Goal: Communication & Community: Answer question/provide support

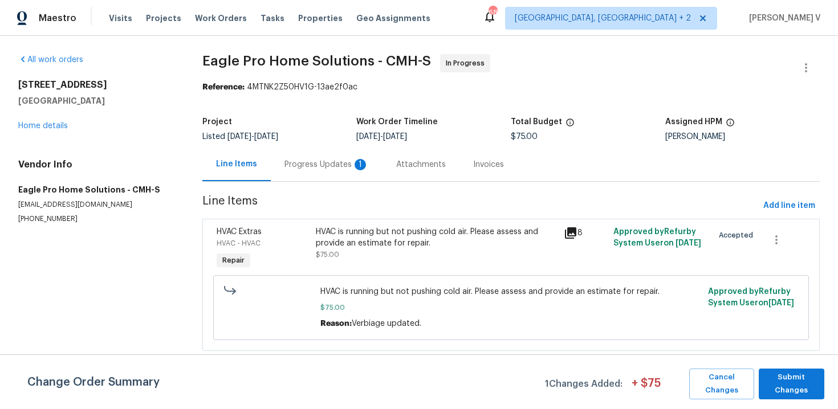
click at [334, 171] on div "Progress Updates 1" at bounding box center [327, 165] width 112 height 34
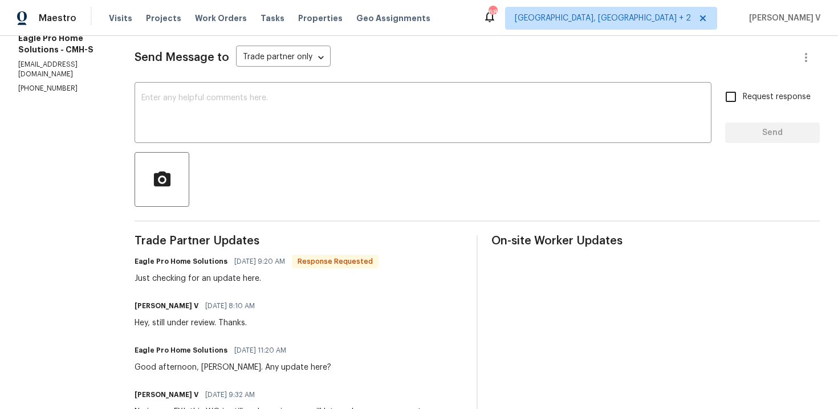
scroll to position [128, 0]
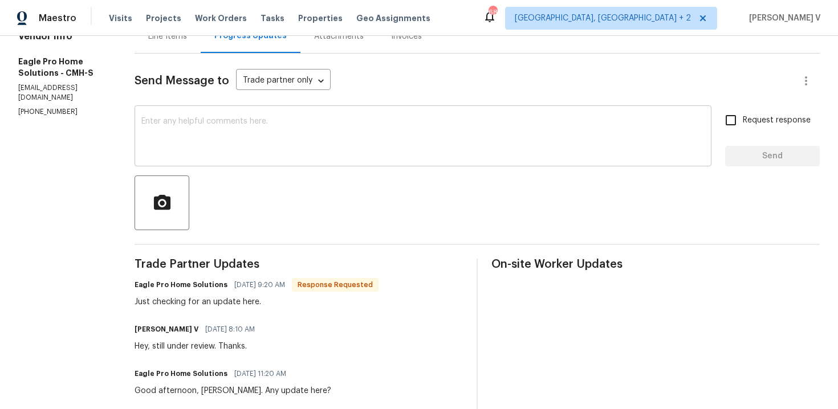
click at [238, 129] on textarea at bounding box center [422, 137] width 563 height 40
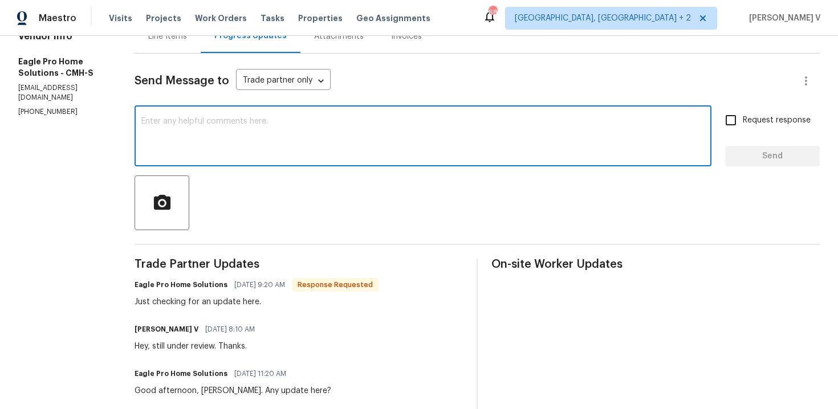
scroll to position [194, 0]
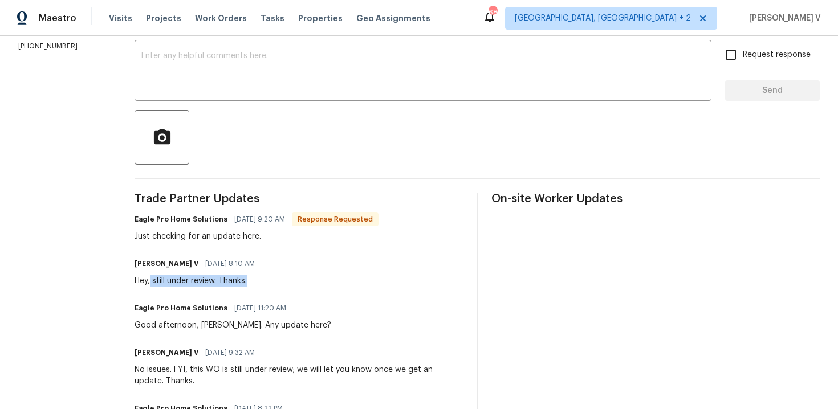
drag, startPoint x: 177, startPoint y: 281, endPoint x: 307, endPoint y: 281, distance: 129.9
click at [307, 281] on div "Divya Dharshini V 08/14/2025 8:10 AM Hey, still under review. Thanks." at bounding box center [298, 271] width 328 height 31
copy div "still under review. Thanks."
click at [291, 119] on div at bounding box center [476, 137] width 685 height 55
click at [291, 112] on div at bounding box center [476, 137] width 685 height 55
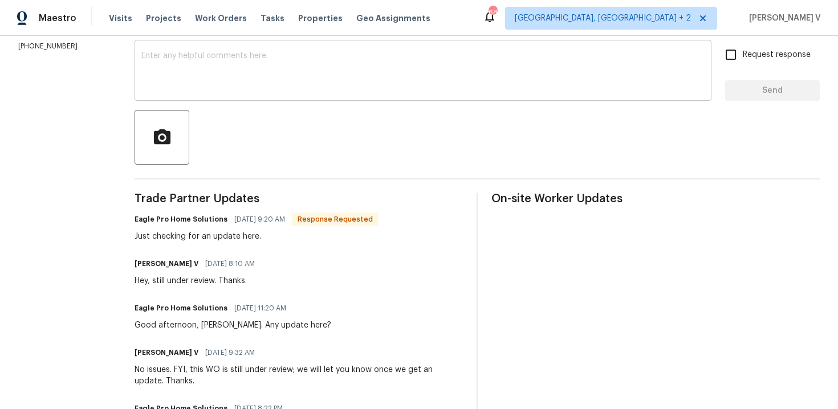
click at [210, 88] on textarea at bounding box center [422, 72] width 563 height 40
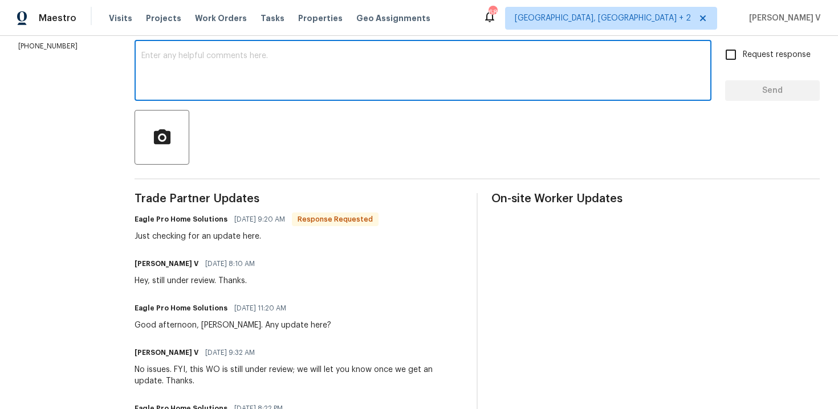
paste textarea "still under review. Thanks."
click at [172, 56] on textarea "still under review. Thanks." at bounding box center [422, 72] width 563 height 40
click at [296, 51] on div "Still under review. Thanks. x ​" at bounding box center [422, 72] width 577 height 58
click at [283, 54] on textarea "Still under review. Thanks." at bounding box center [422, 72] width 563 height 40
type textarea "Still under review. Thanks!!"
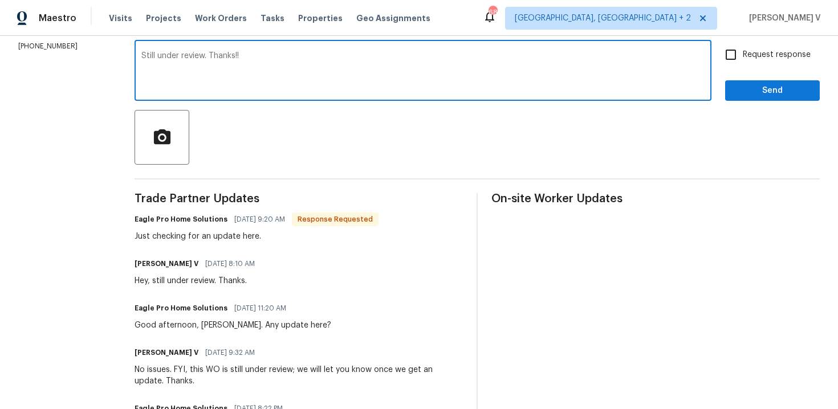
click at [735, 50] on input "Request response" at bounding box center [730, 55] width 24 height 24
checkbox input "true"
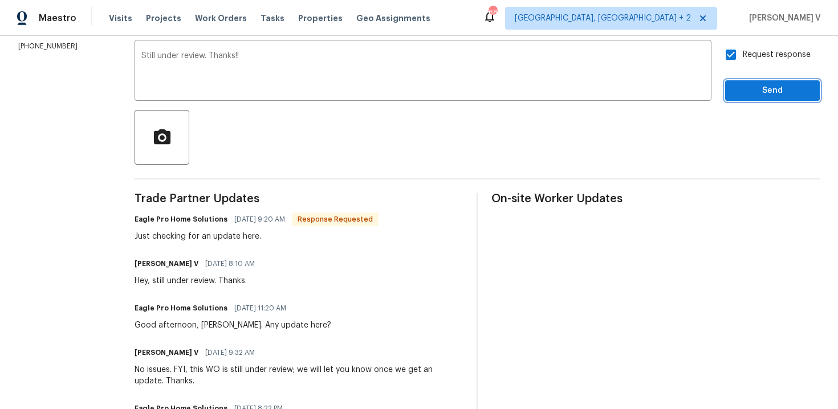
click at [738, 96] on span "Send" at bounding box center [772, 91] width 76 height 14
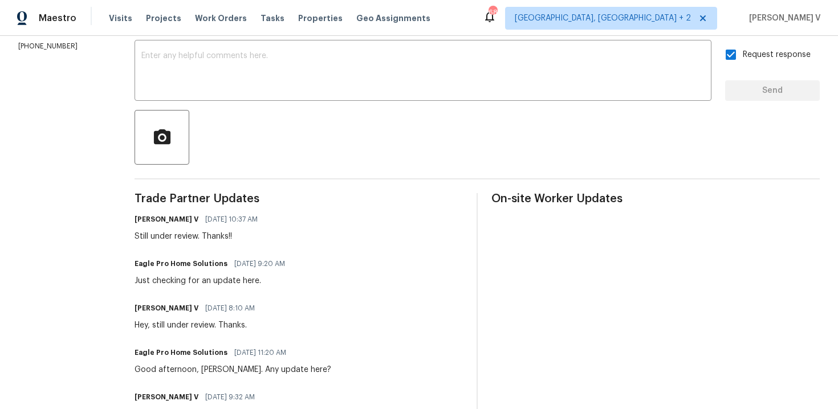
scroll to position [0, 0]
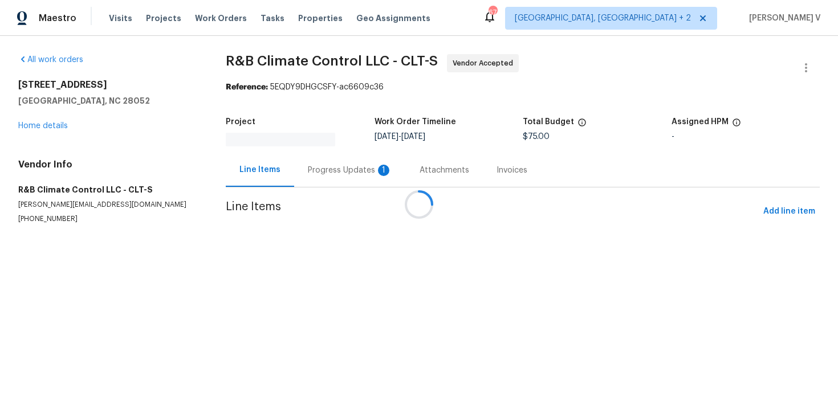
click at [331, 148] on div "Project Work Order Timeline [DATE] - [DATE] Total Budget $75.00 Assigned HPM -" at bounding box center [523, 132] width 594 height 42
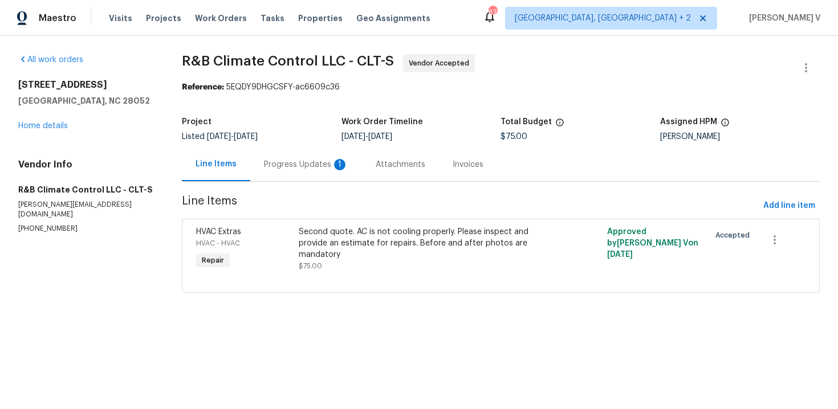
click at [316, 169] on div "Progress Updates 1" at bounding box center [306, 164] width 84 height 11
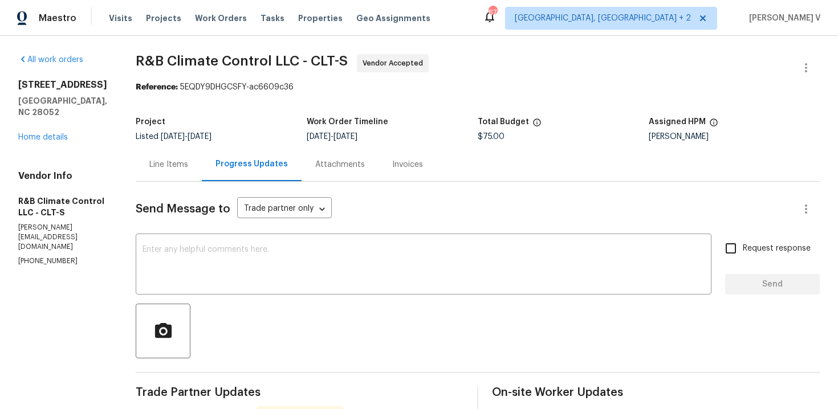
click at [182, 154] on div "Line Items" at bounding box center [169, 165] width 66 height 34
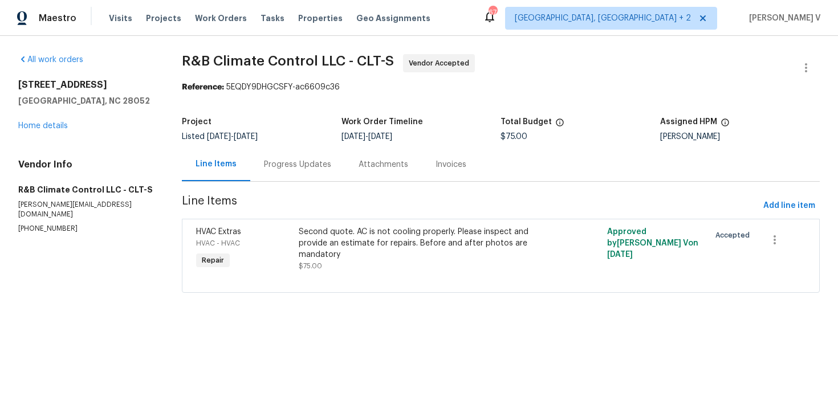
click at [345, 259] on div "Second quote. AC is not cooling properly. Please inspect and provide an estimat…" at bounding box center [424, 243] width 250 height 34
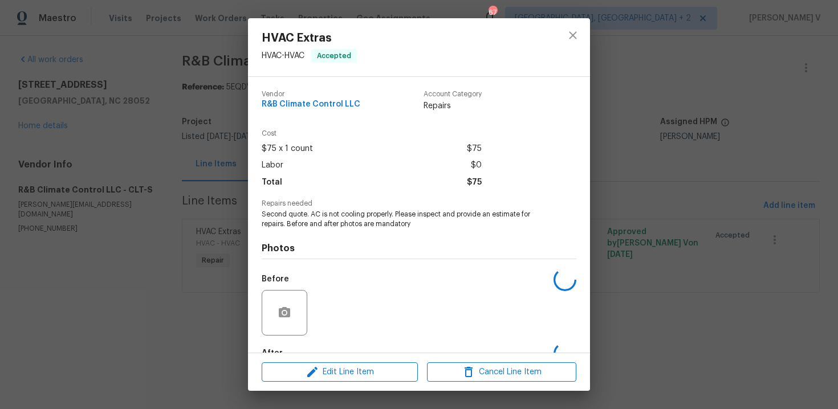
scroll to position [68, 0]
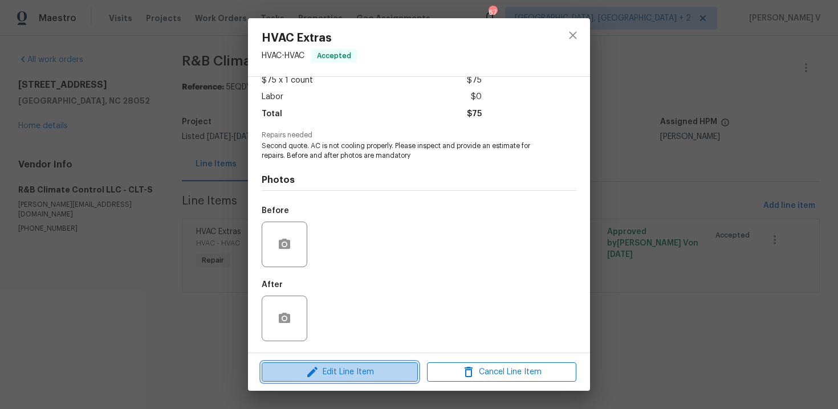
click at [317, 365] on span "Edit Line Item" at bounding box center [339, 372] width 149 height 14
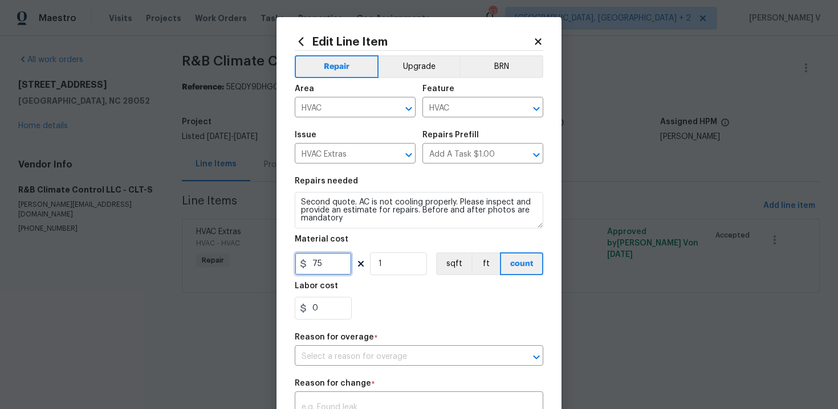
click at [320, 263] on input "75" at bounding box center [323, 263] width 57 height 23
type input "79"
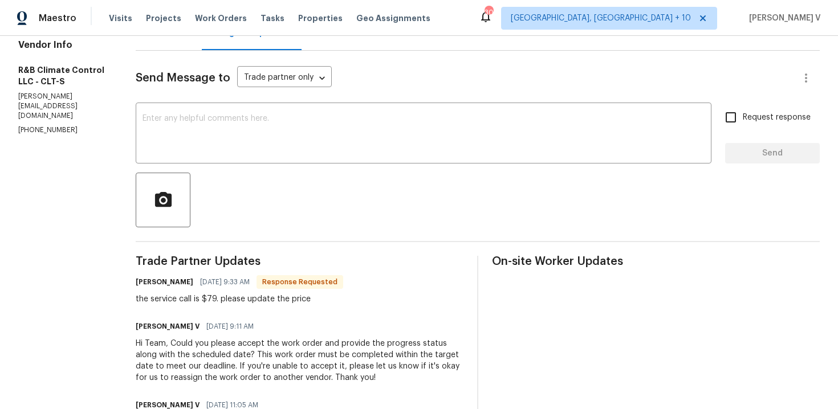
scroll to position [94, 0]
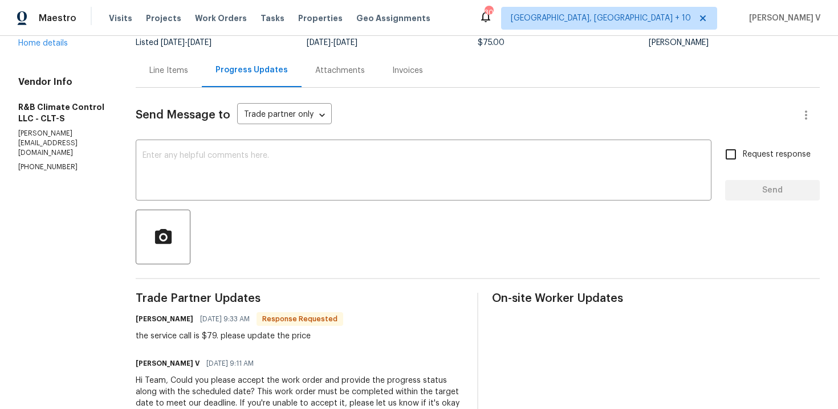
click at [166, 64] on div "Line Items" at bounding box center [169, 71] width 66 height 34
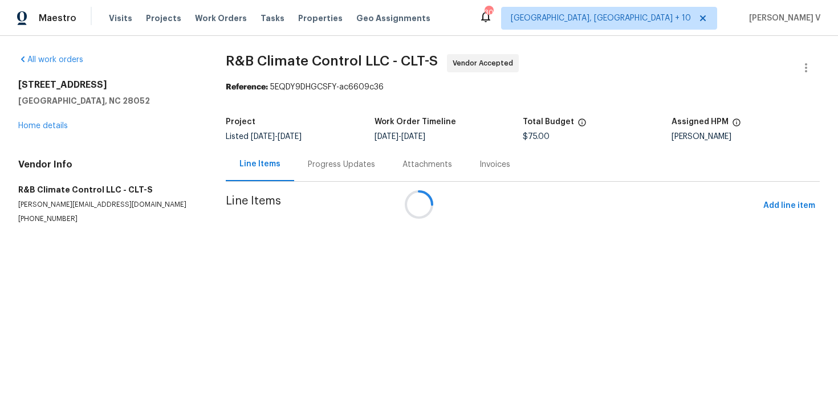
click at [347, 212] on span "Line Items" at bounding box center [492, 205] width 533 height 21
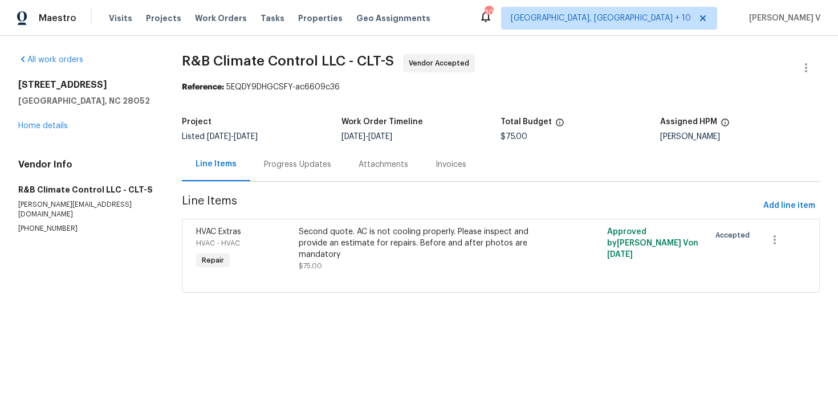
click at [347, 248] on div "Second quote. AC is not cooling properly. Please inspect and provide an estimat…" at bounding box center [424, 243] width 250 height 34
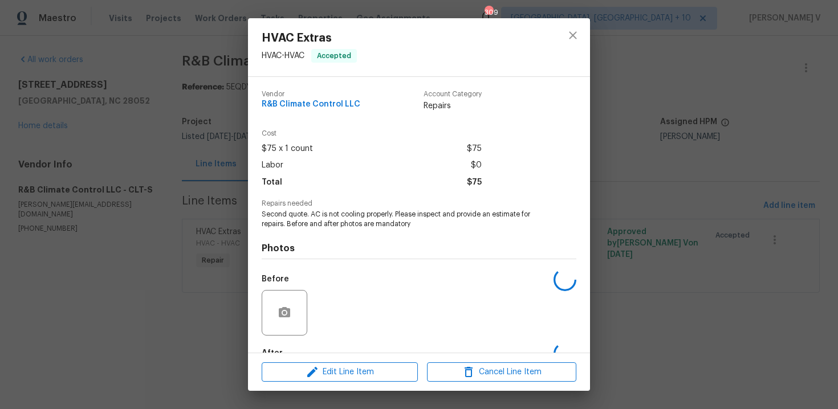
scroll to position [68, 0]
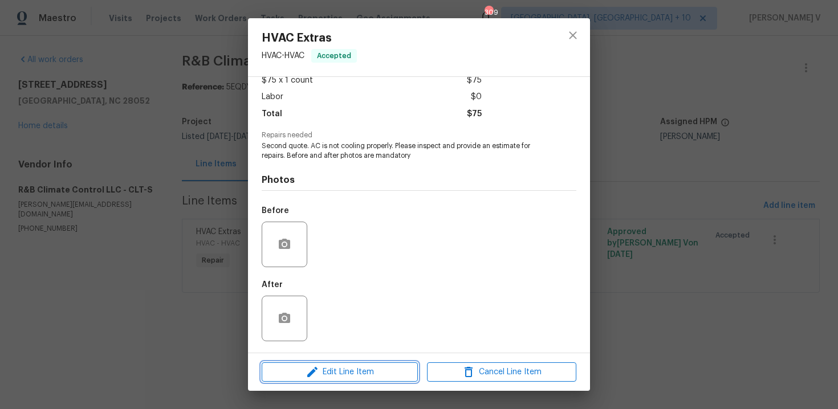
click at [301, 375] on span "Edit Line Item" at bounding box center [339, 372] width 149 height 14
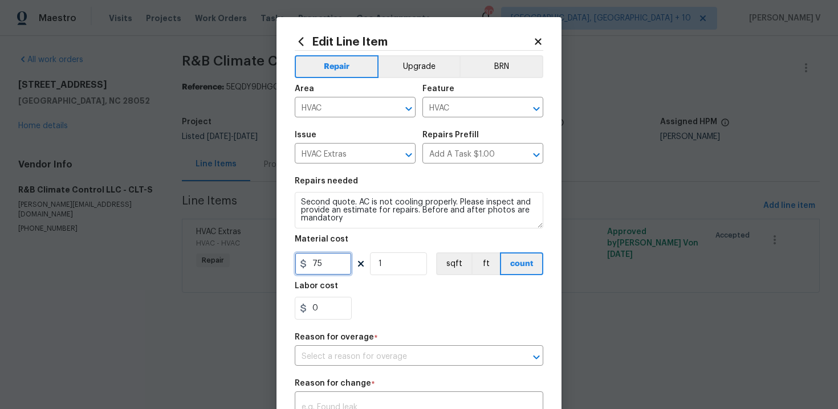
click at [327, 264] on input "75" at bounding box center [323, 263] width 57 height 23
type input "79"
click at [338, 356] on input "text" at bounding box center [403, 357] width 217 height 18
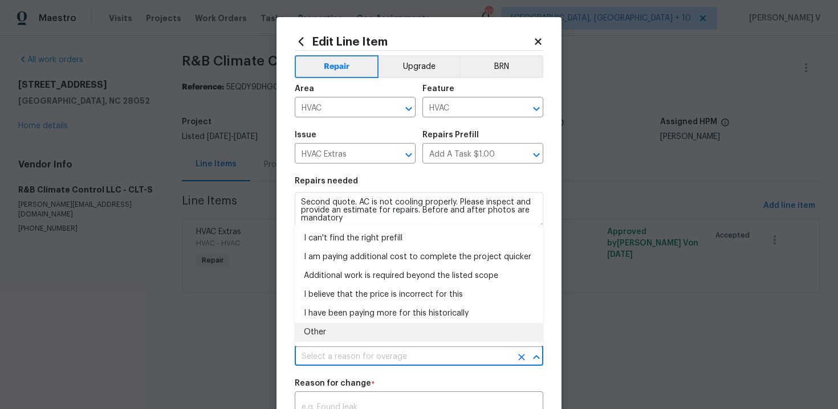
click at [335, 338] on li "Other" at bounding box center [419, 332] width 248 height 19
type input "Other"
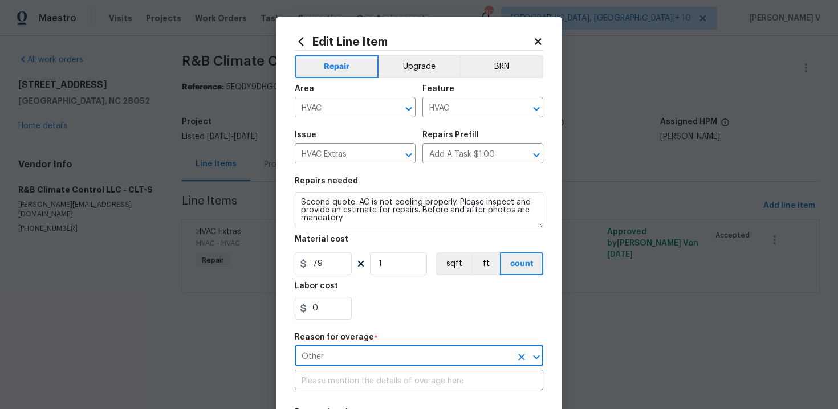
scroll to position [228, 0]
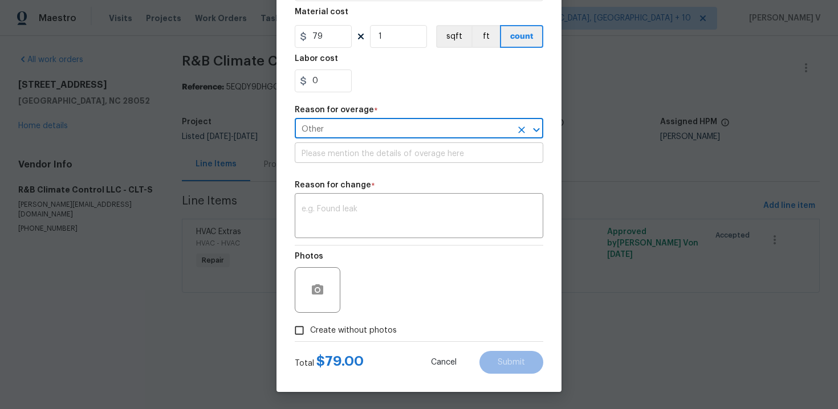
click at [356, 160] on input "text" at bounding box center [419, 154] width 248 height 18
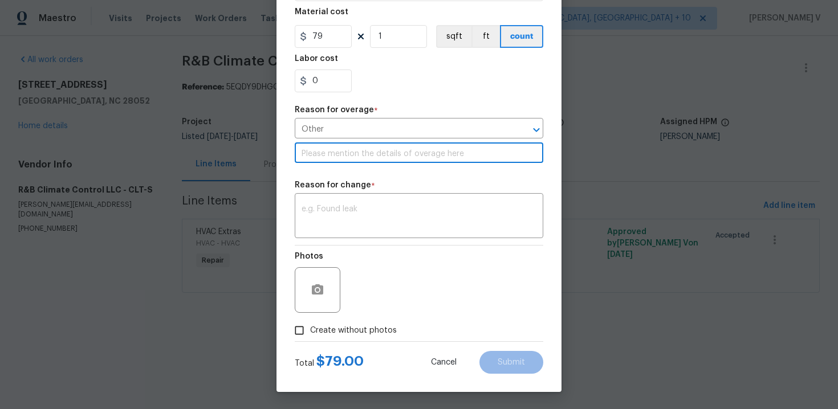
paste input "(DV) Updated per vendor’s final cost."
type input "(DV) Updated per vendor’s final cost."
click at [347, 211] on textarea at bounding box center [418, 217] width 235 height 24
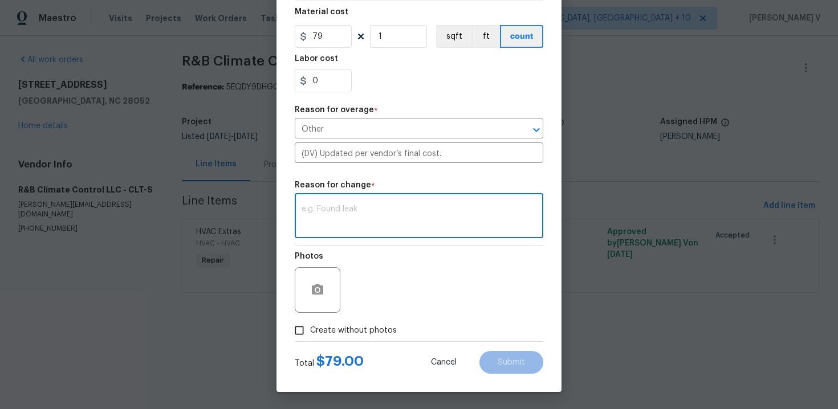
paste textarea "(DV) Updated per vendor’s final cost."
type textarea "(DV) Updated per vendor’s final cost."
click at [304, 340] on input "Create without photos" at bounding box center [299, 331] width 22 height 22
checkbox input "true"
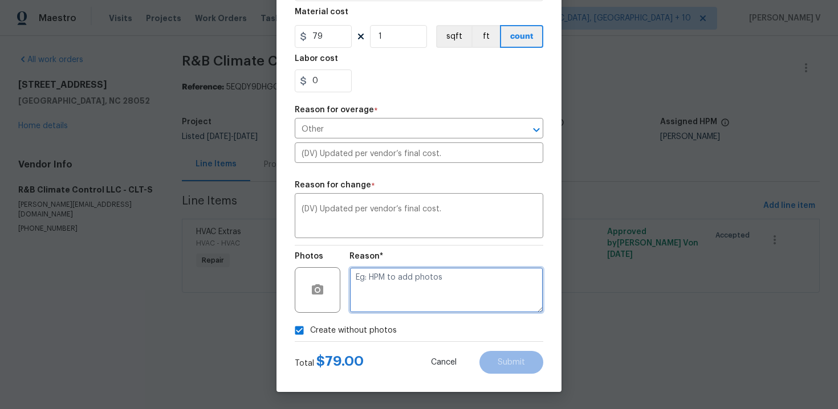
click at [459, 277] on textarea at bounding box center [446, 290] width 194 height 46
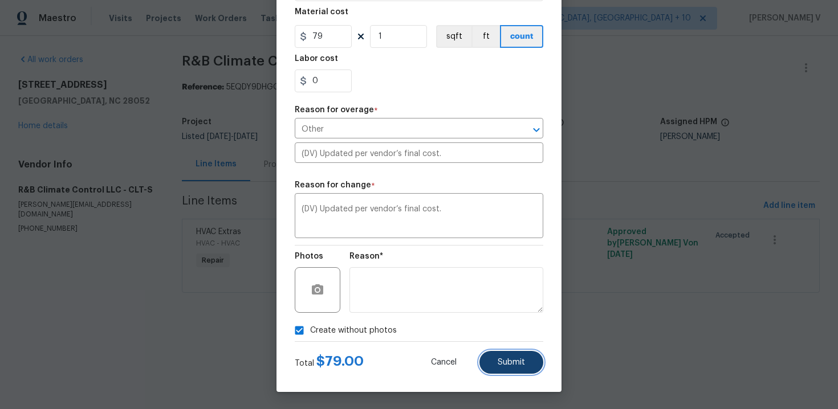
click at [506, 360] on span "Submit" at bounding box center [510, 362] width 27 height 9
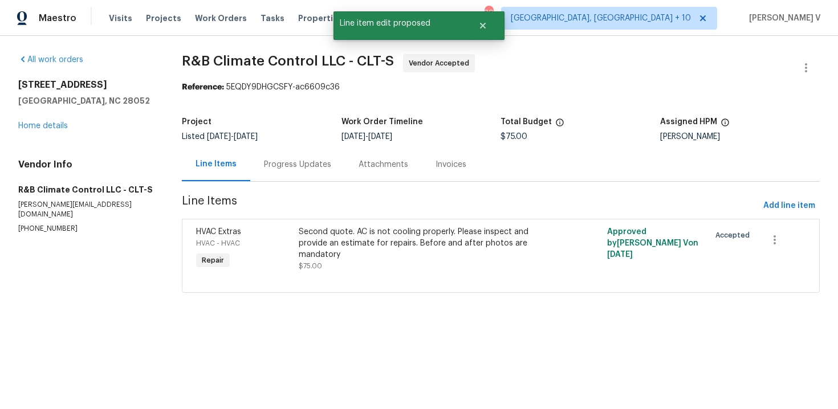
scroll to position [0, 0]
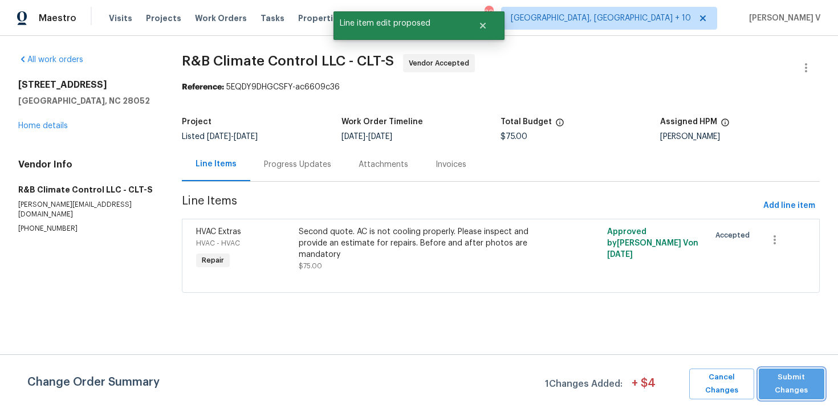
click at [802, 385] on span "Submit Changes" at bounding box center [791, 384] width 54 height 26
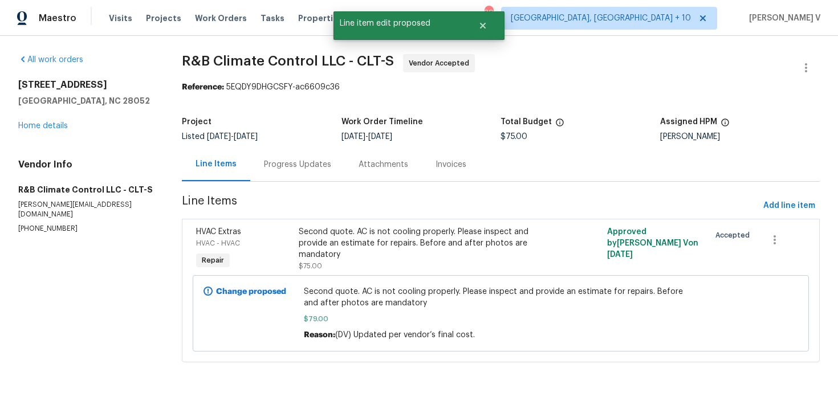
click at [305, 174] on div "Progress Updates" at bounding box center [297, 165] width 95 height 34
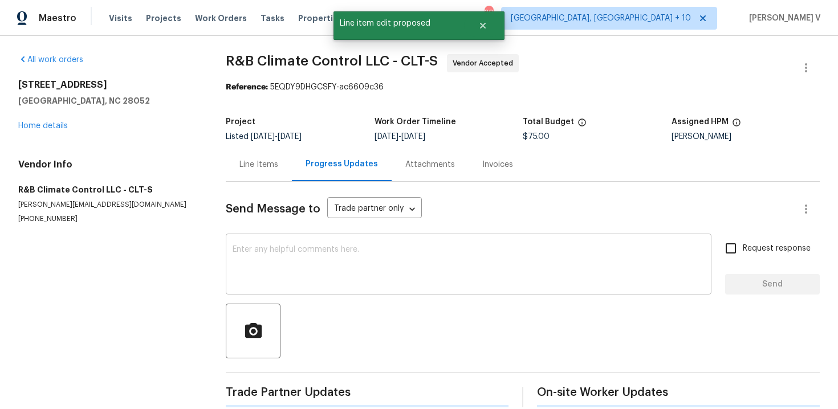
click at [299, 252] on textarea at bounding box center [468, 266] width 472 height 40
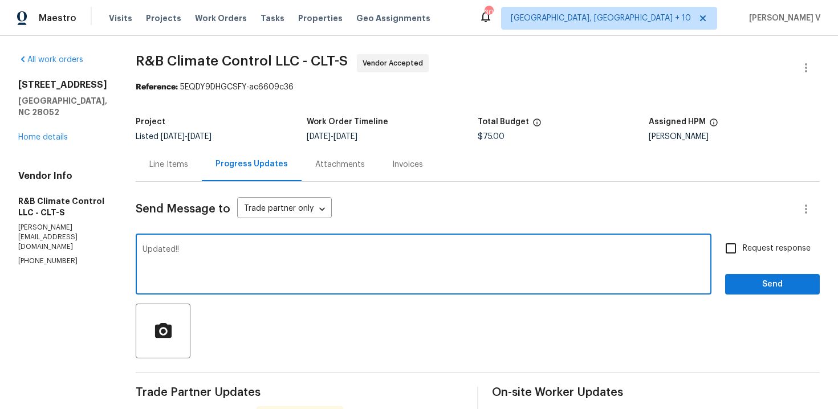
type textarea "Updated!!"
click at [753, 256] on label "Request response" at bounding box center [764, 248] width 92 height 24
click at [742, 256] on input "Request response" at bounding box center [730, 248] width 24 height 24
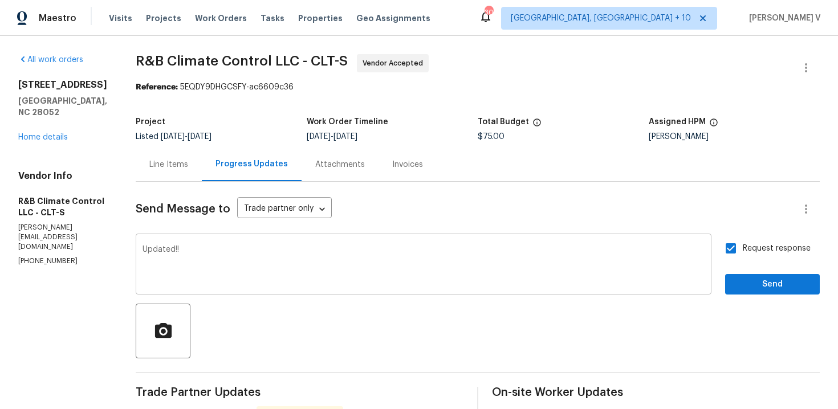
click at [718, 236] on input "Request response" at bounding box center [730, 248] width 24 height 24
checkbox input "false"
click at [614, 242] on div "Updated!! x ​" at bounding box center [423, 265] width 575 height 58
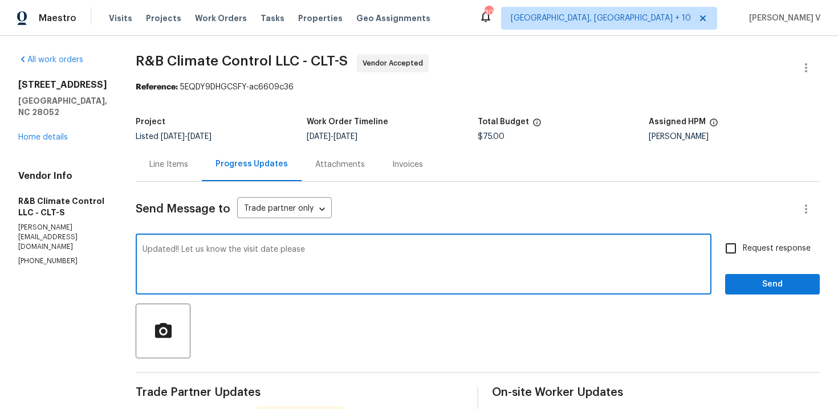
type textarea "Updated!! Let us know the visit date please"
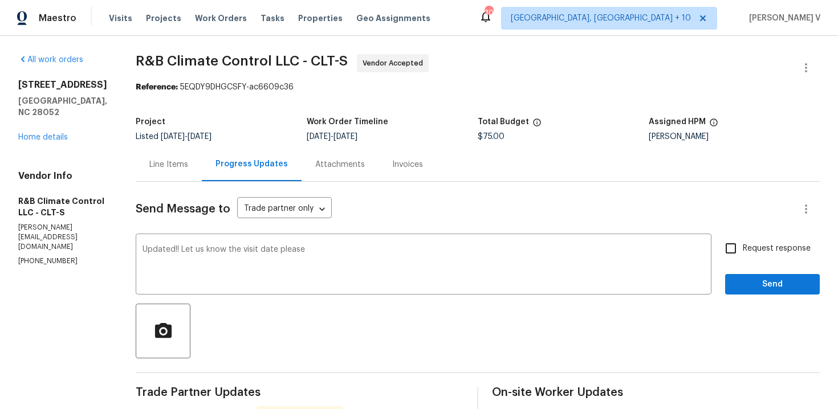
click at [767, 254] on span "Request response" at bounding box center [776, 249] width 68 height 12
click at [742, 254] on input "Request response" at bounding box center [730, 248] width 24 height 24
checkbox input "true"
click at [767, 279] on span "Send" at bounding box center [772, 284] width 76 height 14
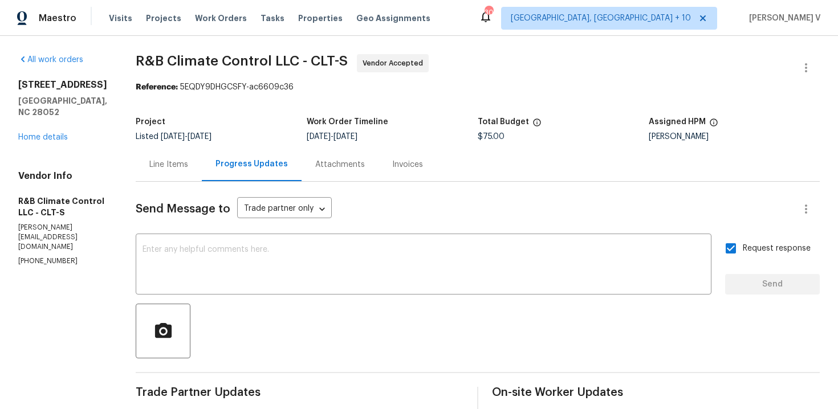
scroll to position [124, 0]
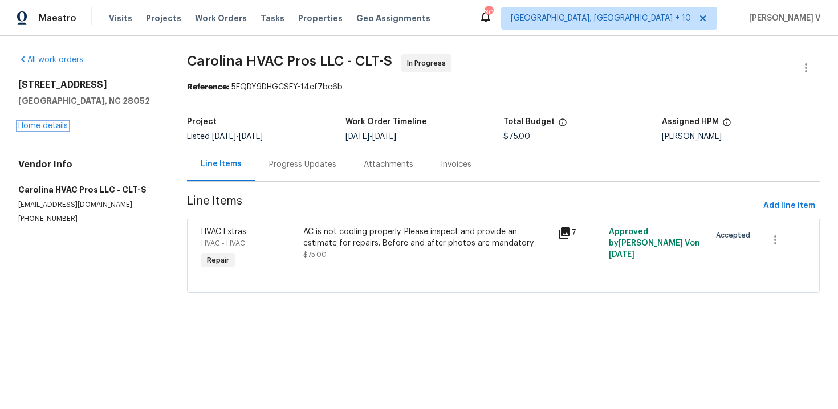
click at [63, 128] on link "Home details" at bounding box center [43, 126] width 50 height 8
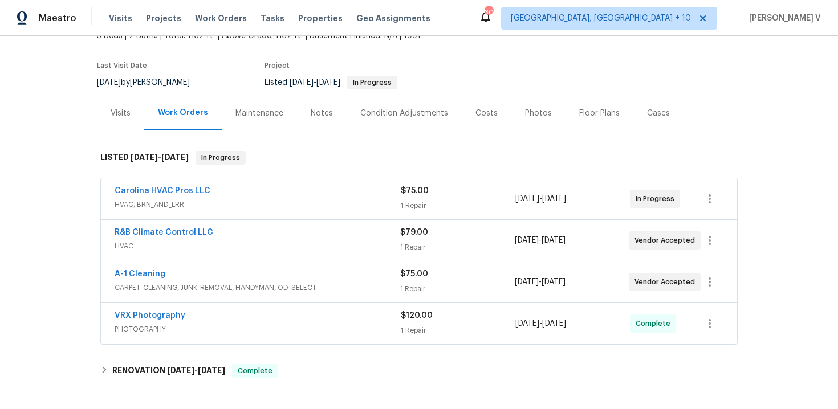
scroll to position [130, 0]
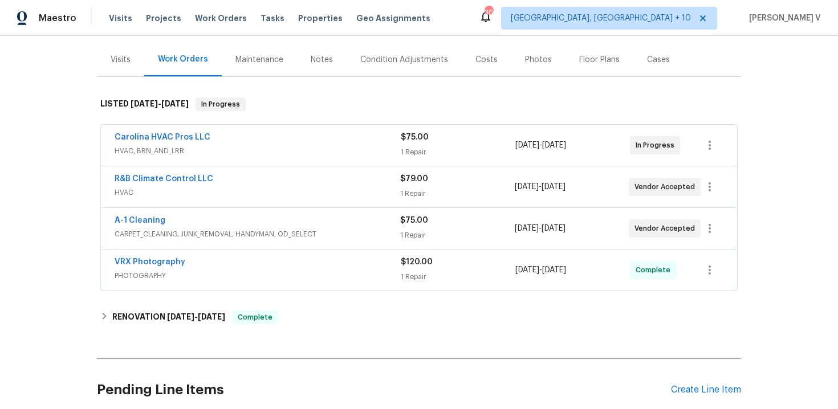
click at [255, 264] on div "VRX Photography" at bounding box center [258, 263] width 286 height 14
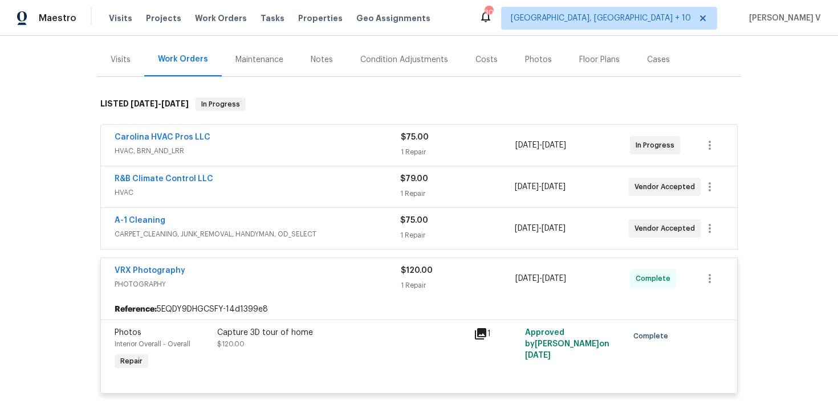
click at [276, 239] on span "CARPET_CLEANING, JUNK_REMOVAL, HANDYMAN, OD_SELECT" at bounding box center [257, 233] width 285 height 11
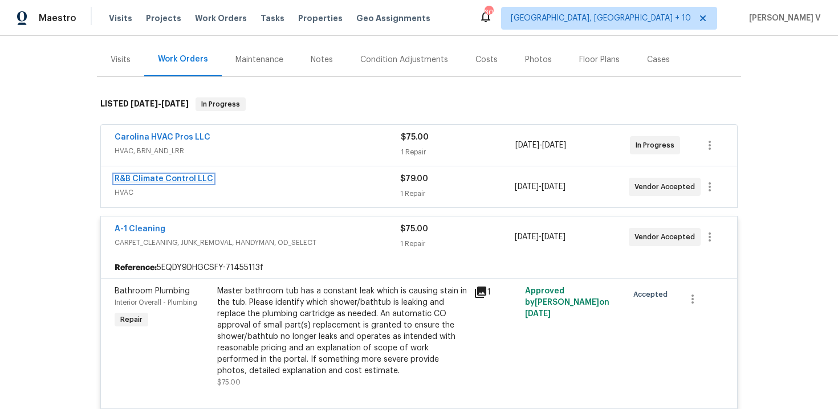
click at [163, 177] on link "R&B Climate Control LLC" at bounding box center [164, 179] width 99 height 8
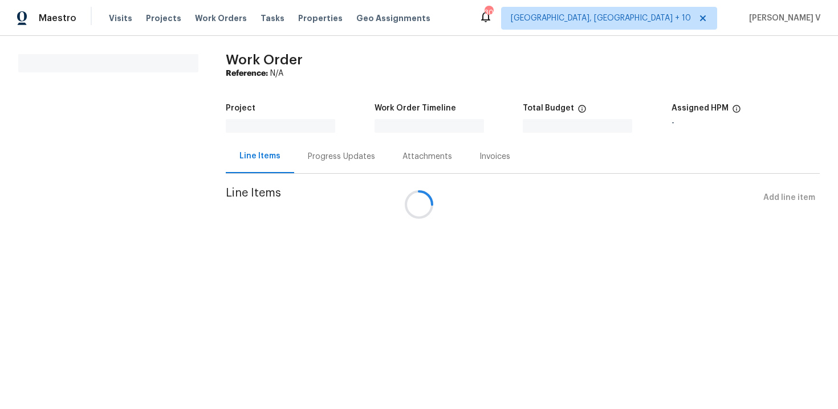
click at [402, 162] on div "Attachments" at bounding box center [427, 156] width 50 height 11
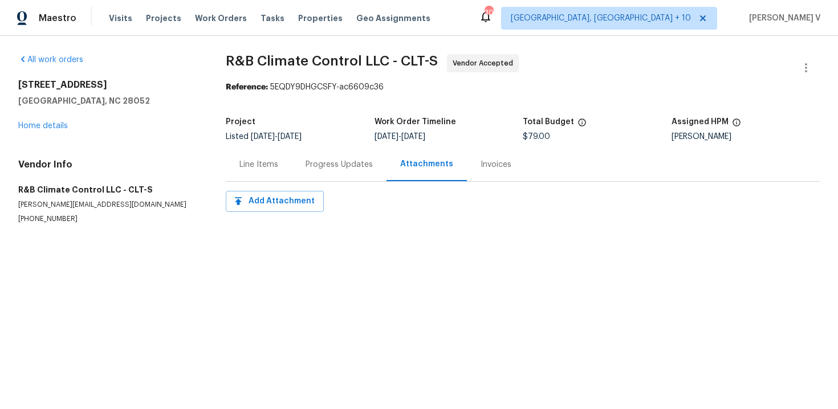
click at [302, 163] on div "Progress Updates" at bounding box center [339, 165] width 95 height 34
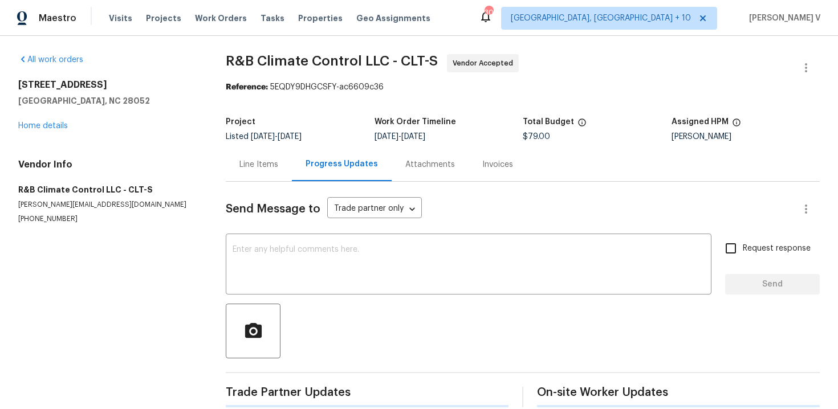
click at [302, 163] on div "Progress Updates" at bounding box center [342, 165] width 100 height 34
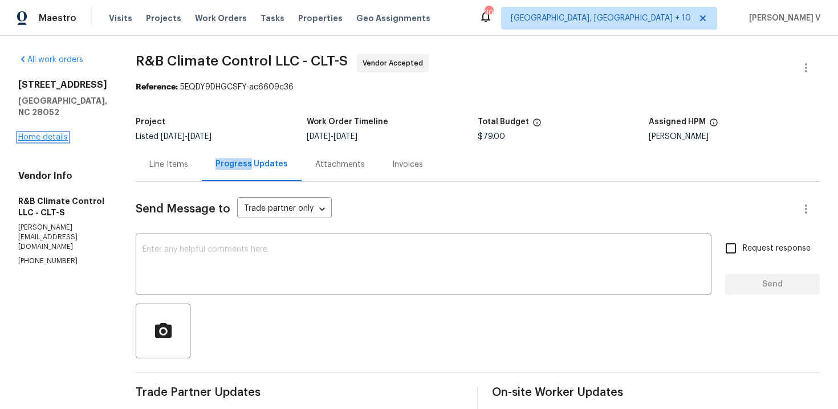
click at [43, 138] on link "Home details" at bounding box center [43, 137] width 50 height 8
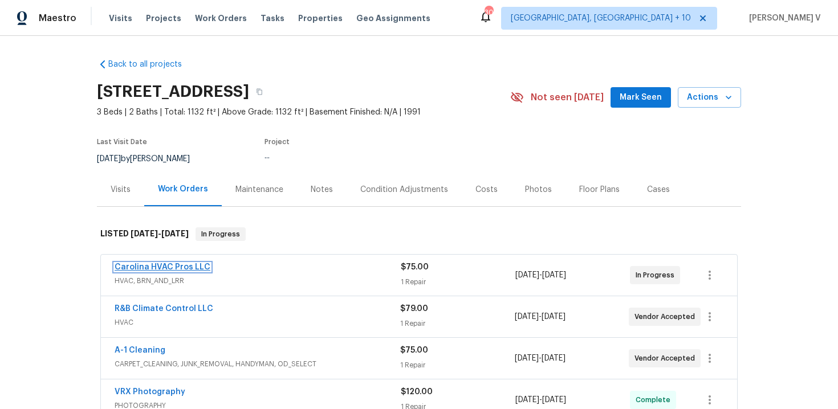
click at [149, 269] on link "Carolina HVAC Pros LLC" at bounding box center [163, 267] width 96 height 8
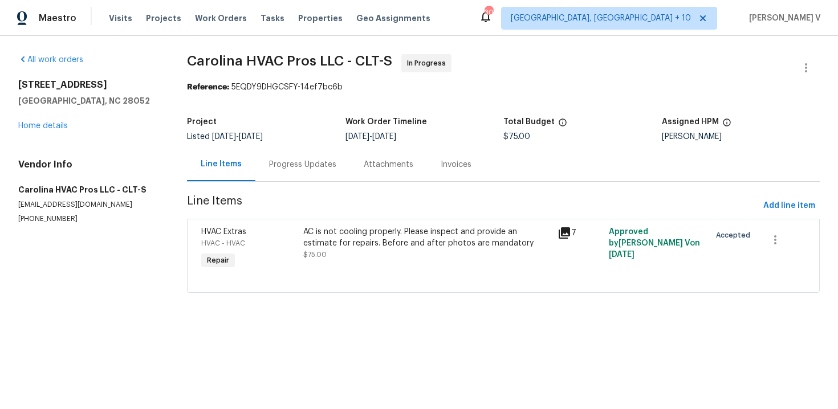
click at [322, 168] on div "Progress Updates" at bounding box center [302, 164] width 67 height 11
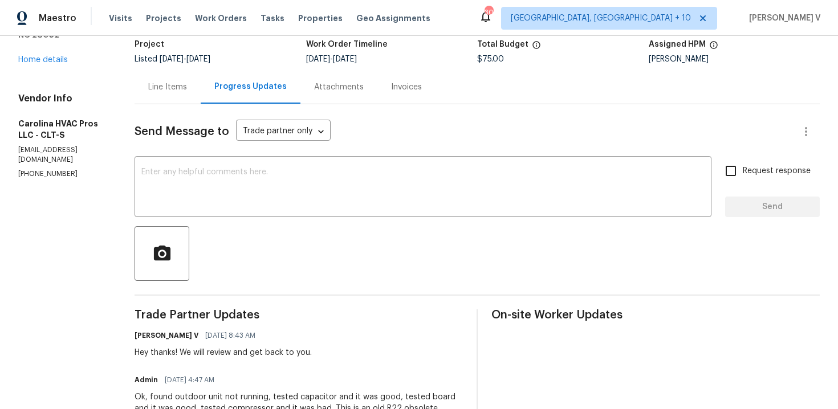
scroll to position [189, 0]
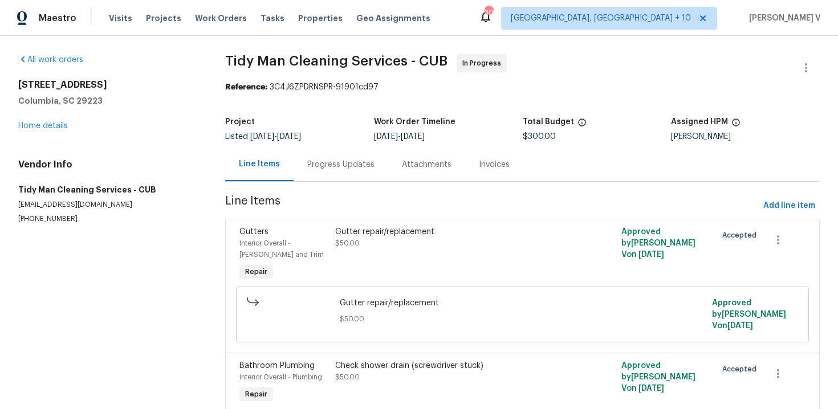
click at [336, 175] on div "Progress Updates" at bounding box center [340, 165] width 95 height 34
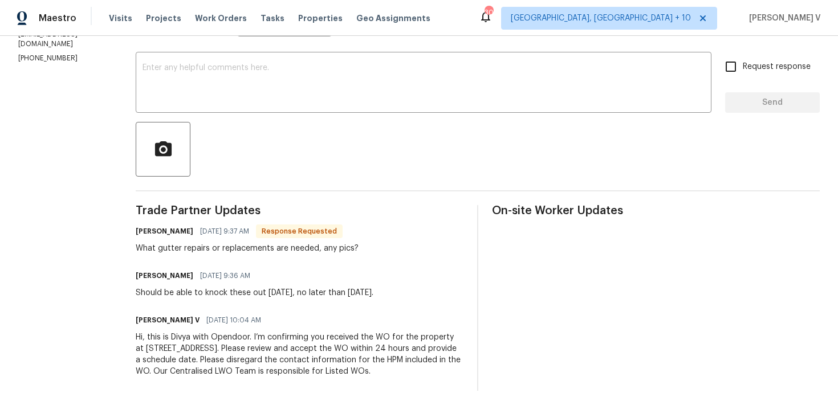
scroll to position [41, 0]
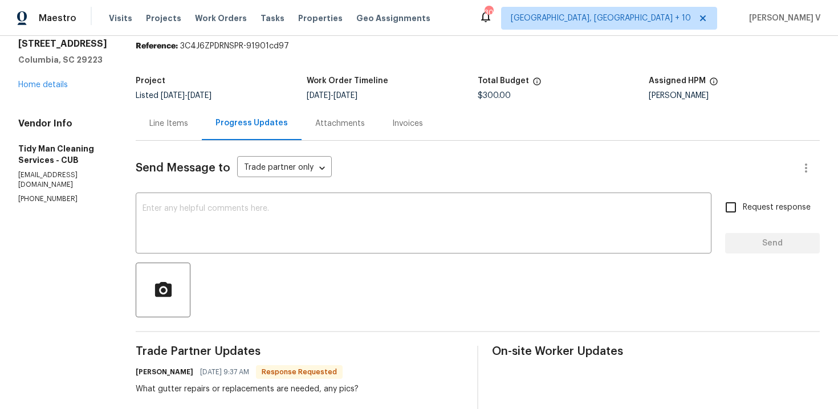
click at [181, 130] on div "Line Items" at bounding box center [169, 124] width 66 height 34
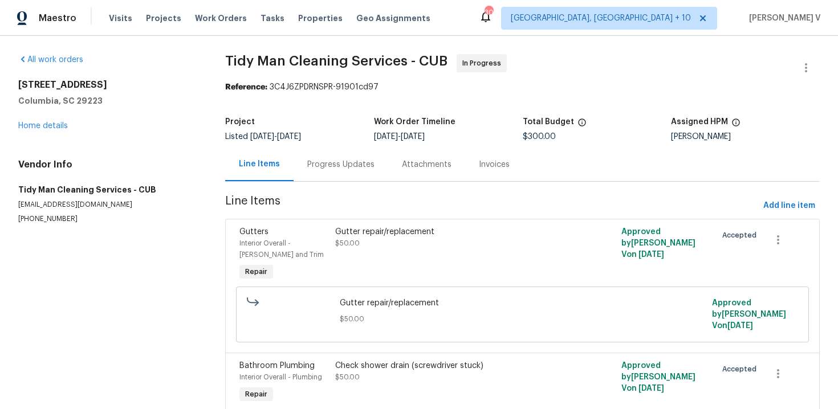
click at [312, 157] on div "Progress Updates" at bounding box center [340, 165] width 95 height 34
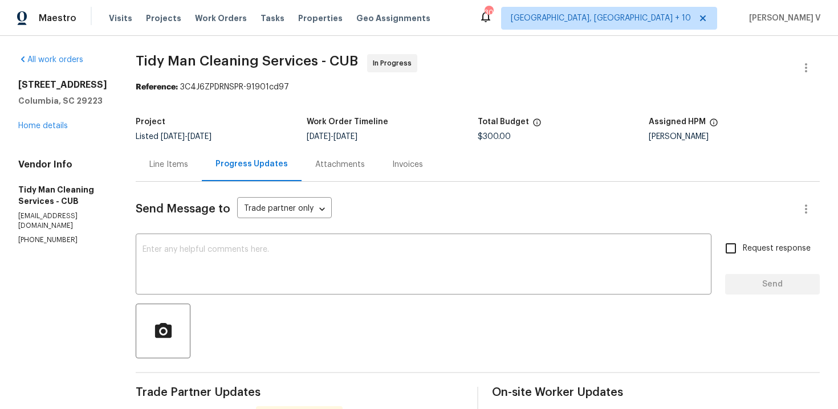
click at [211, 224] on div "Send Message to Trade partner only Trade partner only ​ x ​ Request response Se…" at bounding box center [478, 377] width 684 height 391
click at [176, 250] on textarea at bounding box center [423, 266] width 562 height 40
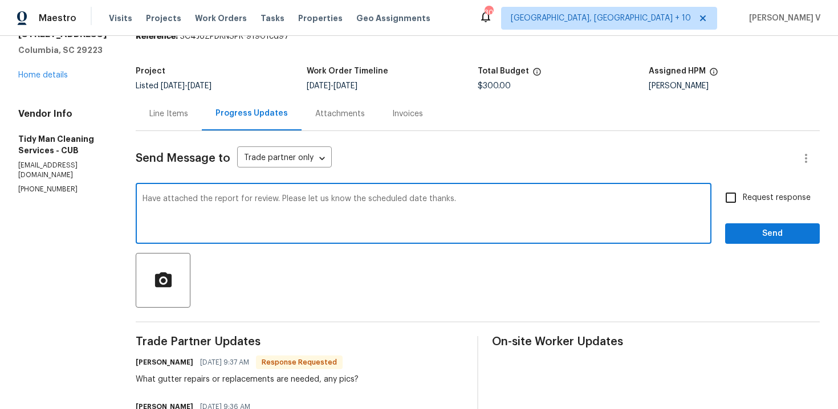
scroll to position [86, 0]
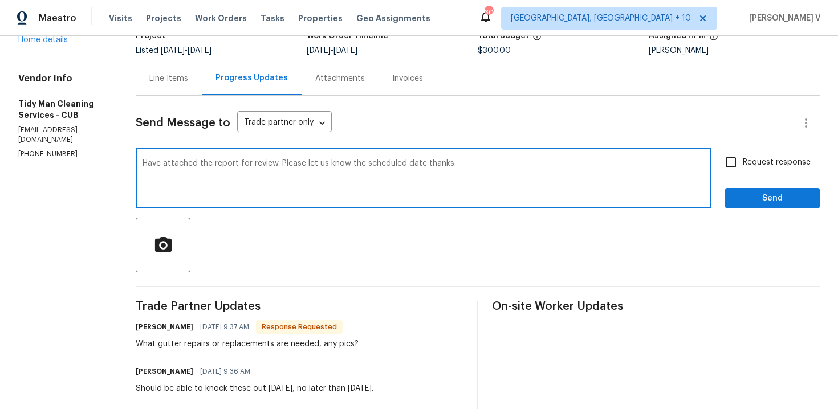
type textarea "Have attached the report for review. Please let us know the scheduled date than…"
click at [721, 160] on input "Request response" at bounding box center [730, 162] width 24 height 24
checkbox input "true"
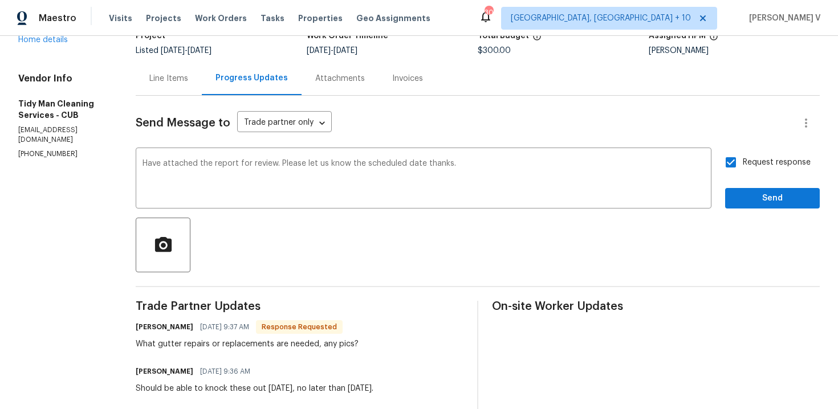
scroll to position [166, 0]
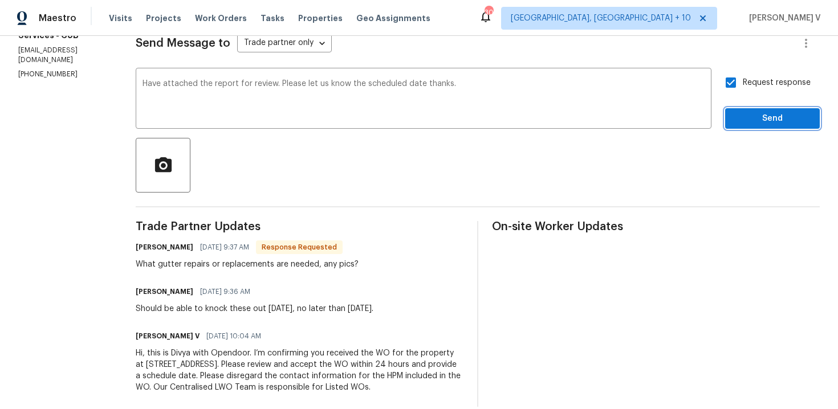
click at [770, 119] on span "Send" at bounding box center [772, 119] width 76 height 14
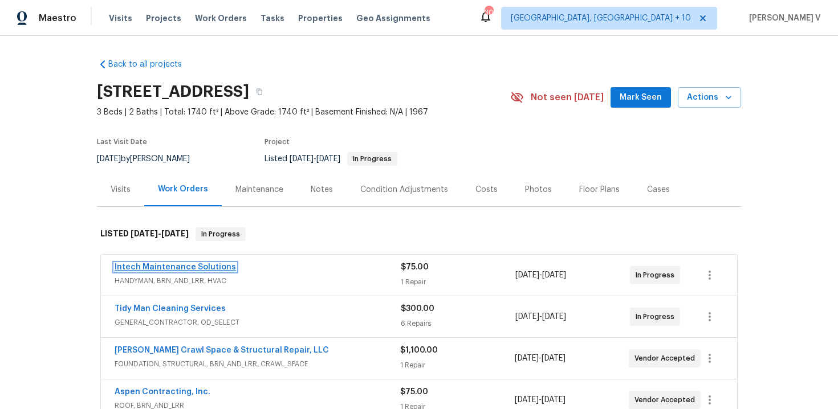
click at [164, 268] on link "Intech Maintenance Solutions" at bounding box center [175, 267] width 121 height 8
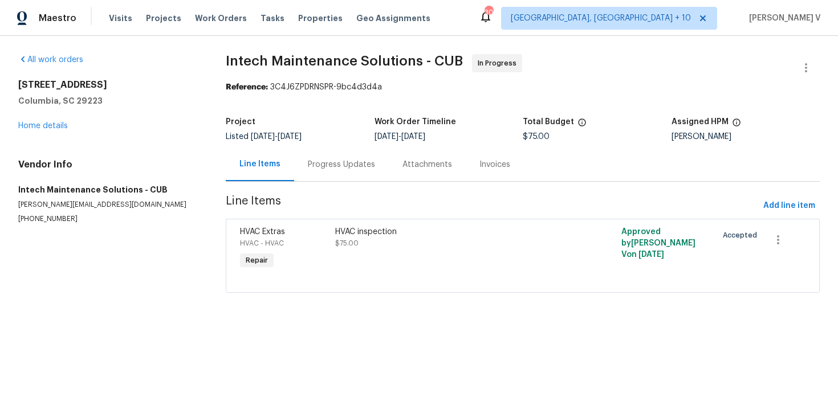
click at [372, 148] on div "Progress Updates" at bounding box center [341, 165] width 95 height 34
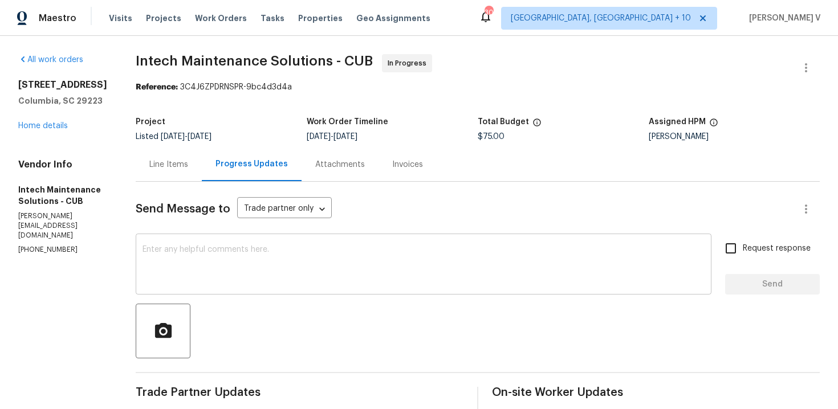
click at [226, 254] on textarea at bounding box center [423, 266] width 562 height 40
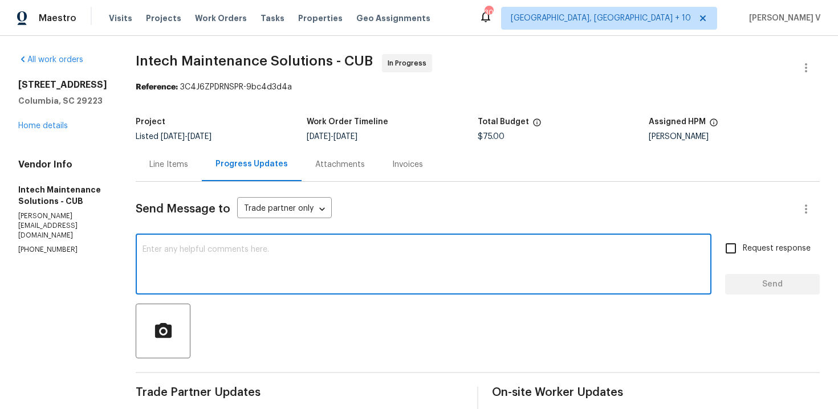
paste textarea "Hi team, Thank you for accepting the work order. Could you please provide a sch…"
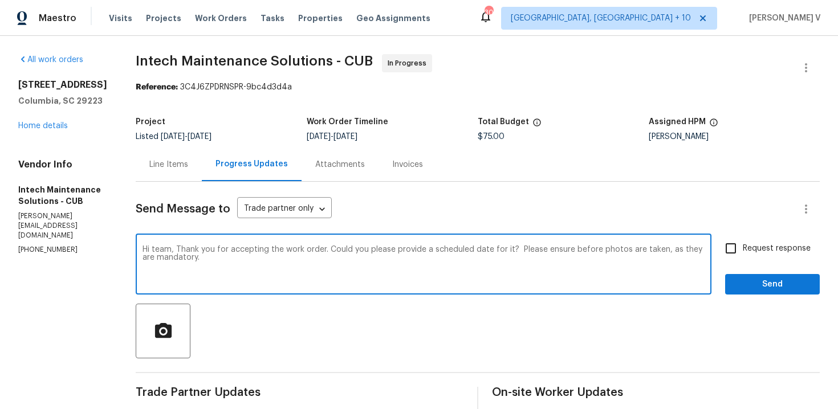
scroll to position [93, 0]
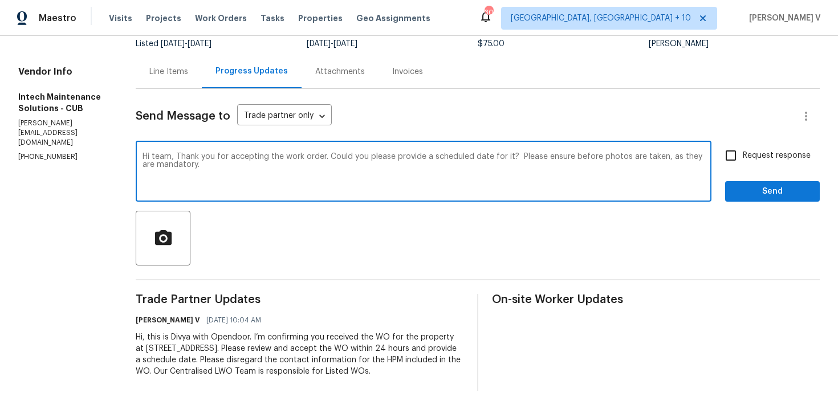
type textarea "Hi team, Thank you for accepting the work order. Could you please provide a sch…"
click at [737, 138] on div "Send Message to Trade partner only Trade partner only ​ Hi team, Thank you for …" at bounding box center [478, 240] width 684 height 302
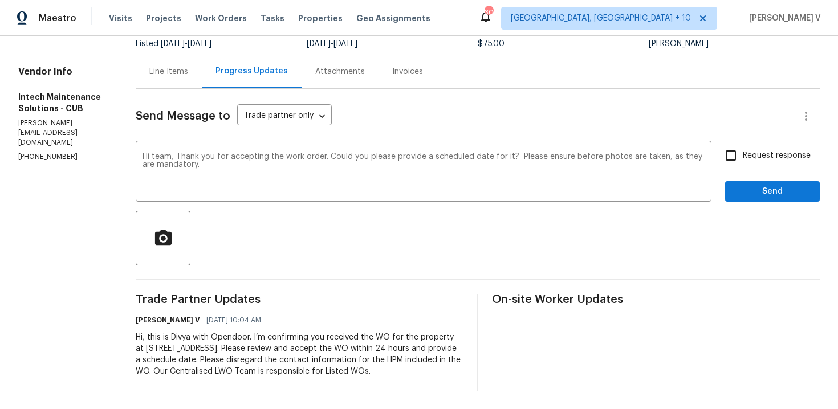
click at [737, 154] on input "Request response" at bounding box center [730, 156] width 24 height 24
checkbox input "true"
click at [208, 69] on div "Progress Updates" at bounding box center [252, 72] width 100 height 34
click at [185, 73] on div "Line Items" at bounding box center [169, 72] width 66 height 34
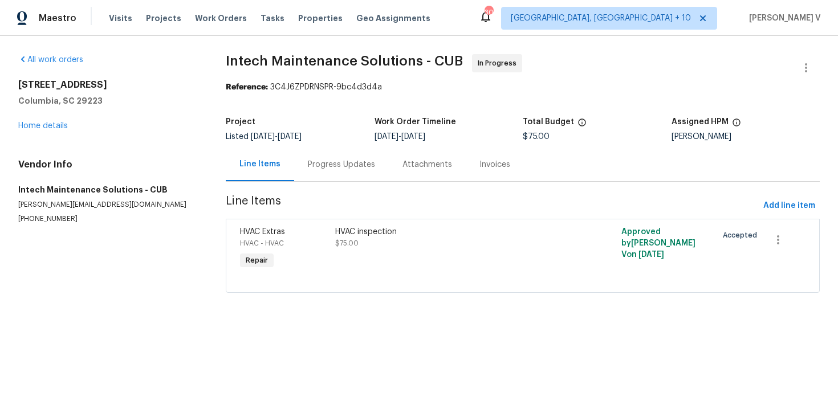
click at [304, 156] on div "Progress Updates" at bounding box center [341, 165] width 95 height 34
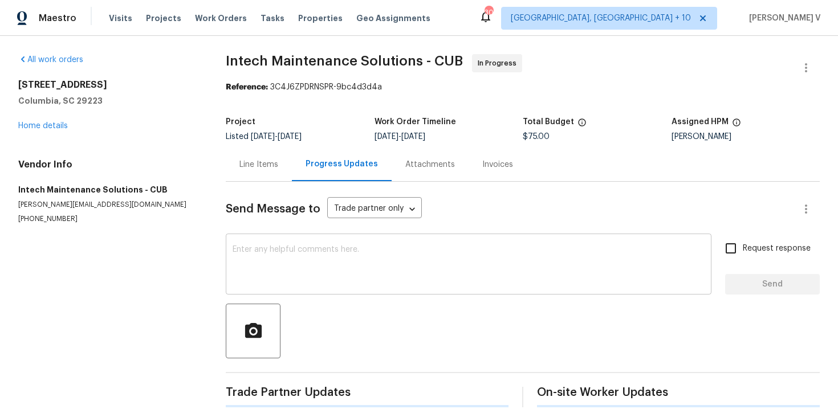
click at [340, 279] on textarea at bounding box center [468, 266] width 472 height 40
paste textarea "Hi team, Thank you for accepting the work order. Could you please provide a sch…"
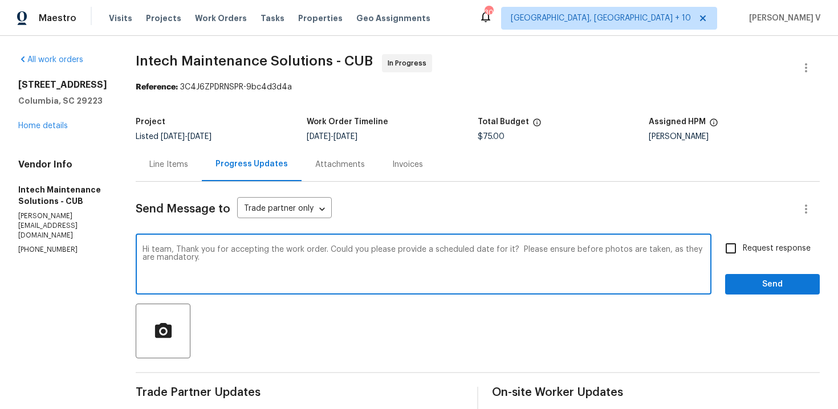
scroll to position [81, 0]
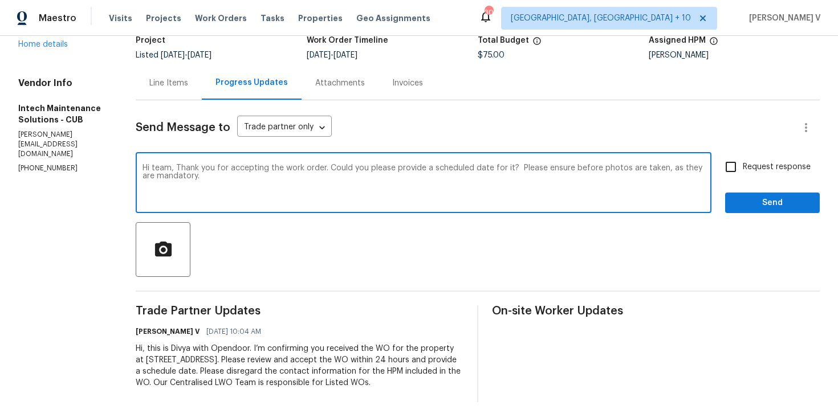
type textarea "Hi team, Thank you for accepting the work order. Could you please provide a sch…"
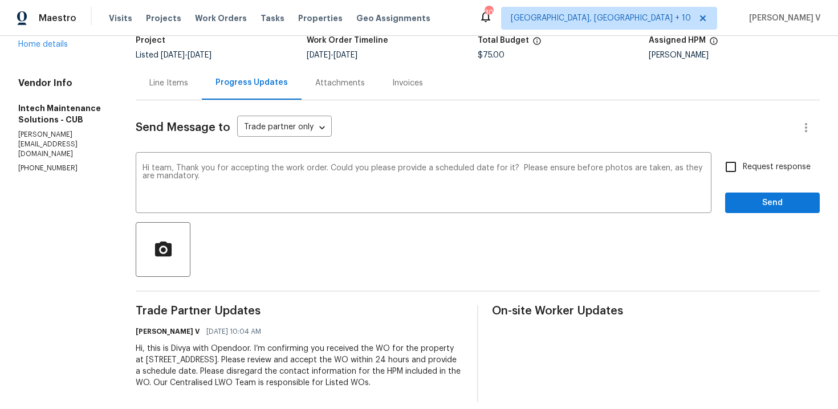
click at [775, 187] on div "Request response Send" at bounding box center [772, 184] width 95 height 58
click at [748, 169] on span "Request response" at bounding box center [776, 167] width 68 height 12
click at [742, 169] on input "Request response" at bounding box center [730, 167] width 24 height 24
checkbox input "true"
click at [756, 211] on button "Send" at bounding box center [772, 203] width 95 height 21
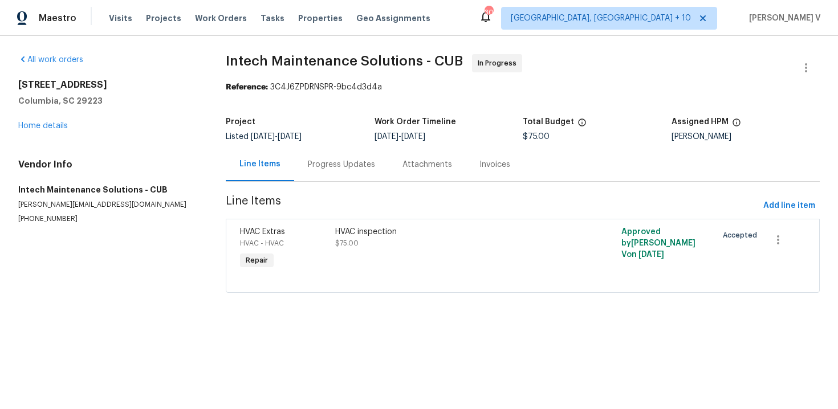
click at [51, 119] on div "[STREET_ADDRESS] Home details" at bounding box center [108, 105] width 180 height 52
click at [51, 122] on link "Home details" at bounding box center [43, 126] width 50 height 8
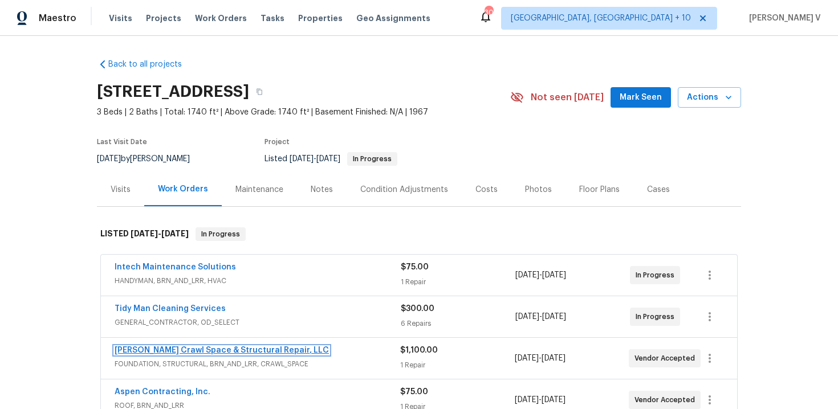
click at [147, 346] on link "[PERSON_NAME] Crawl Space & Structural Repair, LLC" at bounding box center [222, 350] width 214 height 8
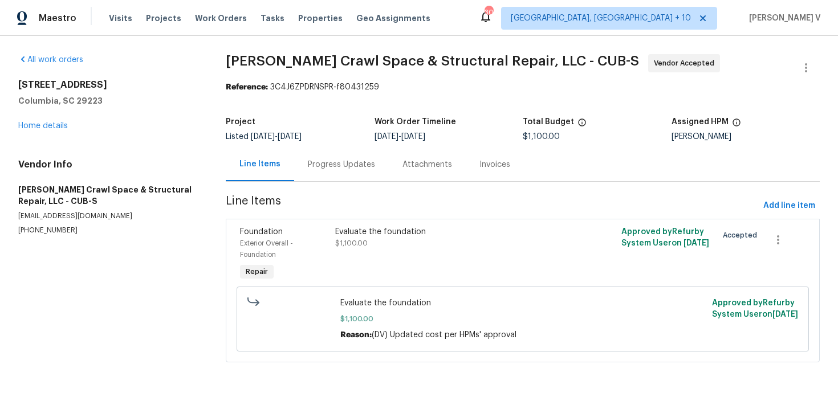
click at [325, 169] on div "Progress Updates" at bounding box center [341, 164] width 67 height 11
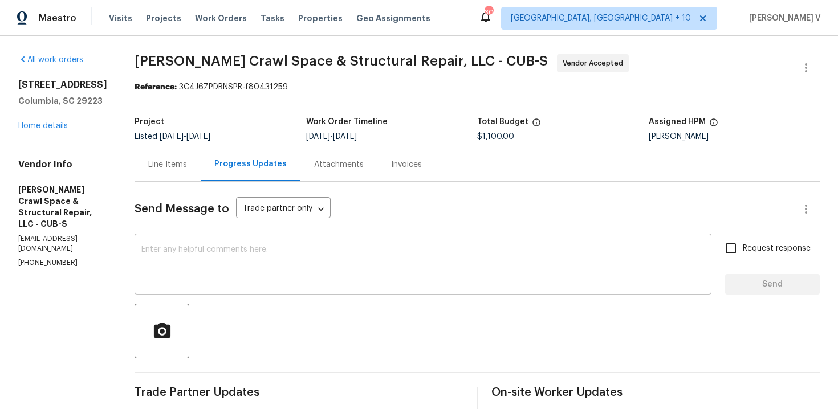
click at [325, 281] on textarea at bounding box center [422, 266] width 563 height 40
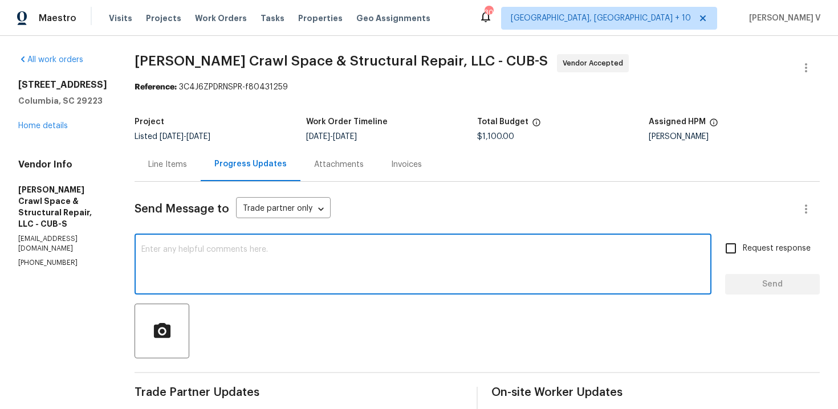
paste textarea "Hi team, Thank you for accepting the work order. Could you please provide a sch…"
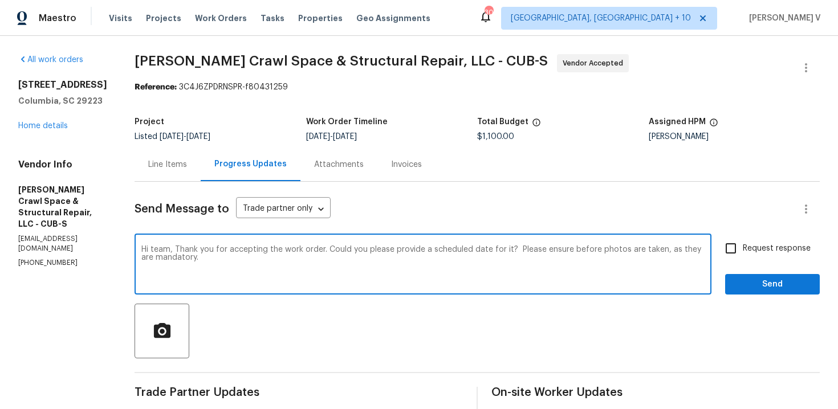
drag, startPoint x: 338, startPoint y: 247, endPoint x: 127, endPoint y: 248, distance: 210.8
click at [127, 248] on div "All work orders [STREET_ADDRESS] Home details Vendor Info [PERSON_NAME] Crawl S…" at bounding box center [419, 387] width 838 height 702
drag, startPoint x: 328, startPoint y: 249, endPoint x: 356, endPoint y: 279, distance: 40.7
click at [356, 279] on html "Maestro Visits Projects Work Orders Tasks Properties Geo Assignments [STREET_AD…" at bounding box center [419, 204] width 838 height 409
paste textarea "Hi team, Thank you for accepting the work order. Could you please provide a sch…"
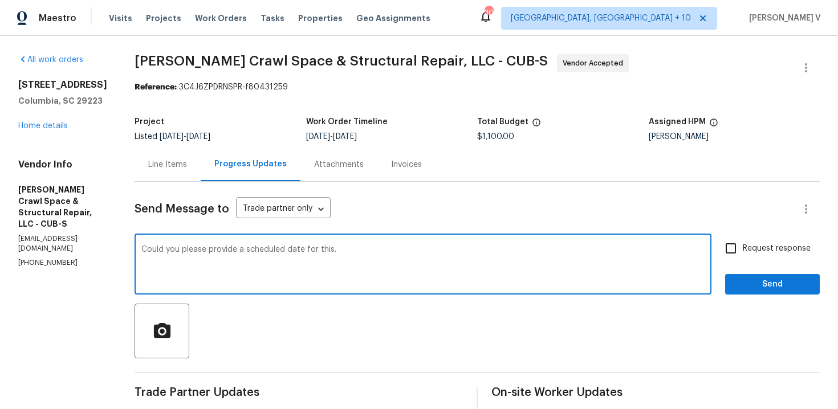
paste textarea "Please ensure before photos are taken, as they are mandatory."
click at [349, 248] on textarea "Could you please provide a scheduled date for this. Please ensure before photos…" at bounding box center [422, 266] width 563 height 40
click at [399, 247] on textarea "Could you please provide a scheduled date for this. Please ensure before photos…" at bounding box center [422, 266] width 563 height 40
type textarea "Could you please provide a scheduled date for this. Please ensure after and bef…"
click at [751, 247] on span "Request response" at bounding box center [776, 249] width 68 height 12
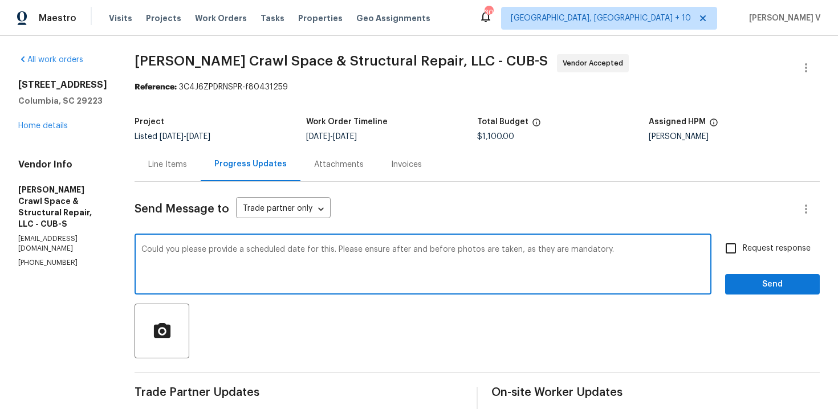
click at [742, 247] on input "Request response" at bounding box center [730, 248] width 24 height 24
checkbox input "true"
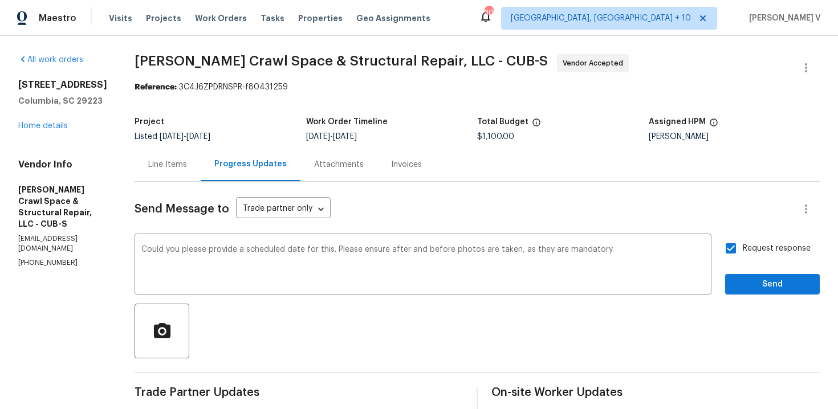
click at [0, 0] on div "this?" at bounding box center [0, 0] width 0 height 0
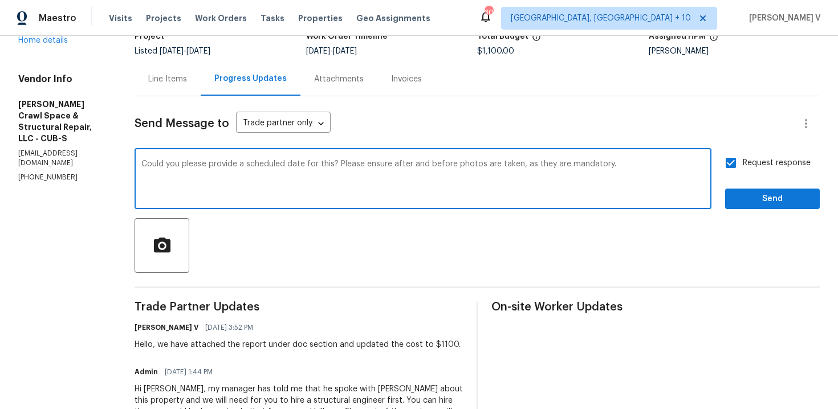
type textarea "Could you please provide a scheduled date for this? Please ensure after and bef…"
click at [789, 196] on span "Send" at bounding box center [772, 199] width 76 height 14
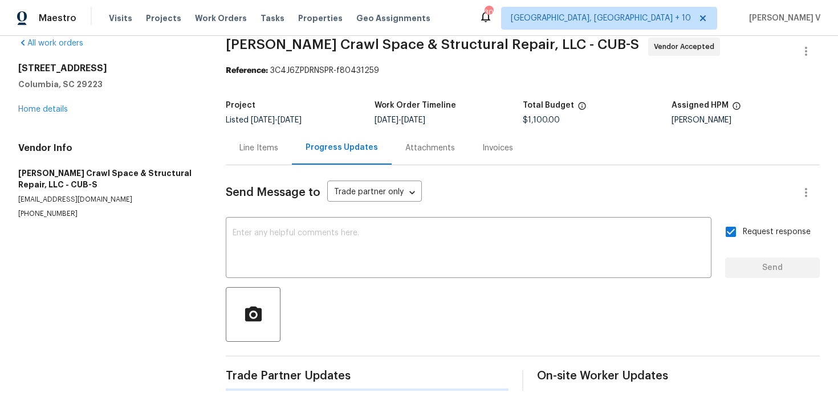
scroll to position [85, 0]
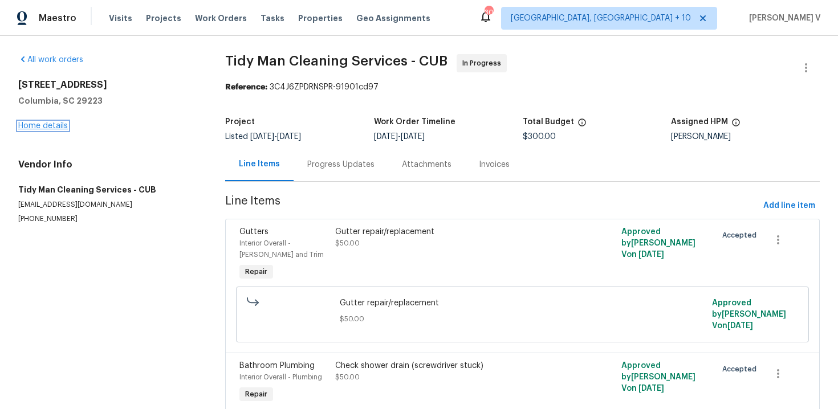
click at [48, 127] on link "Home details" at bounding box center [43, 126] width 50 height 8
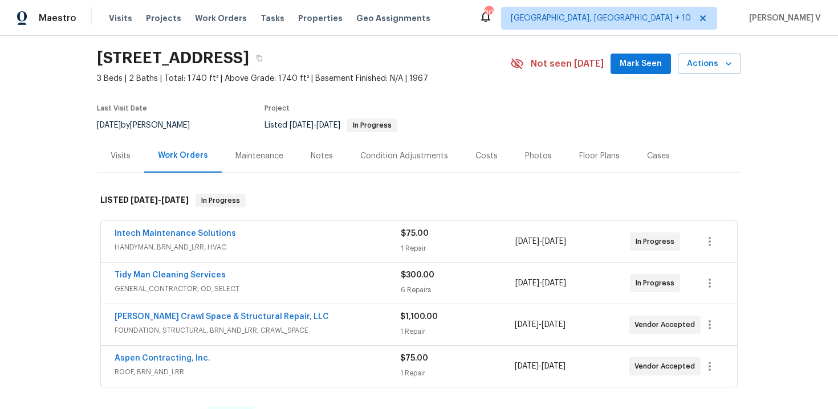
scroll to position [74, 0]
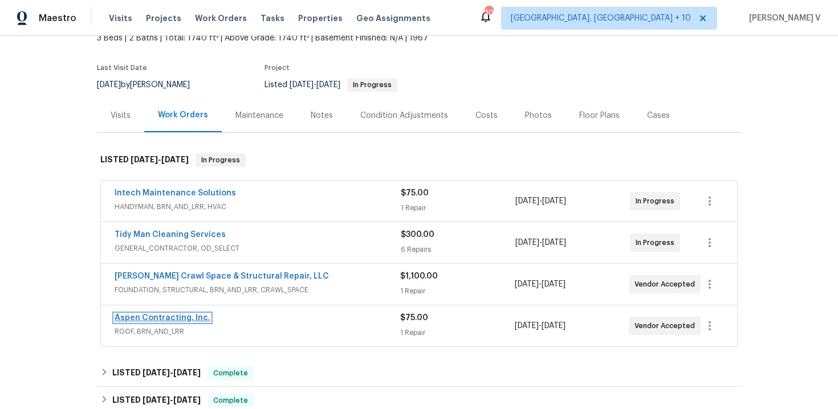
click at [158, 318] on link "Aspen Contracting, Inc." at bounding box center [163, 318] width 96 height 8
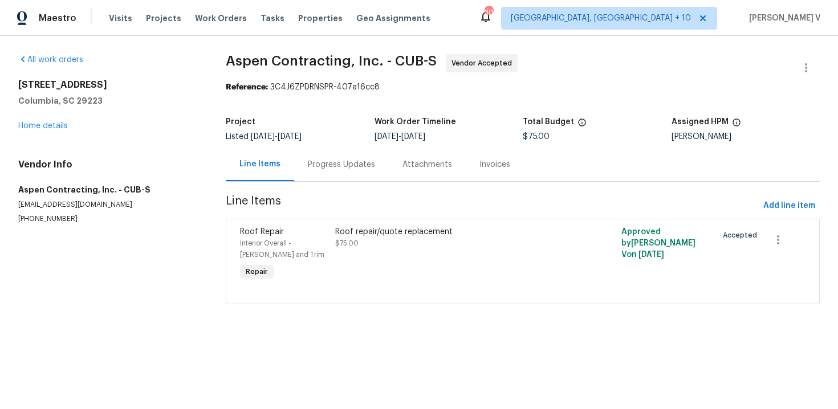
click at [349, 149] on div "Progress Updates" at bounding box center [341, 165] width 95 height 34
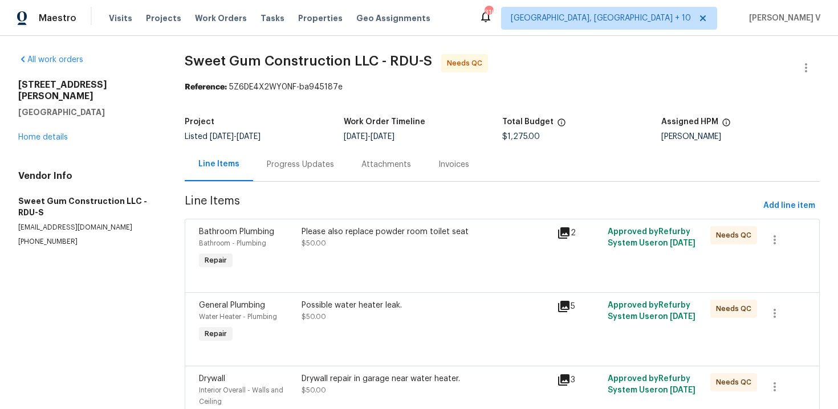
click at [289, 177] on div "Progress Updates" at bounding box center [300, 165] width 95 height 34
